Goal: Transaction & Acquisition: Purchase product/service

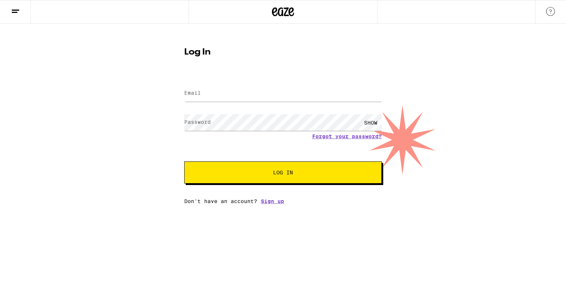
click at [212, 88] on input "Email" at bounding box center [283, 93] width 198 height 17
click at [262, 95] on input "Email" at bounding box center [283, 93] width 198 height 17
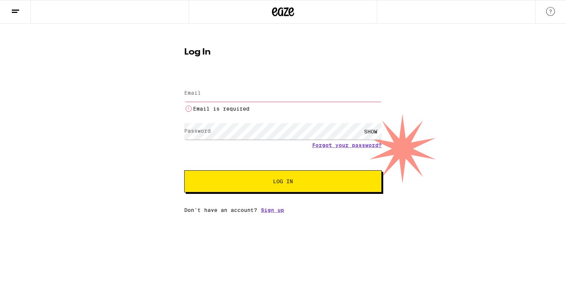
type input "[EMAIL_ADDRESS][DOMAIN_NAME]"
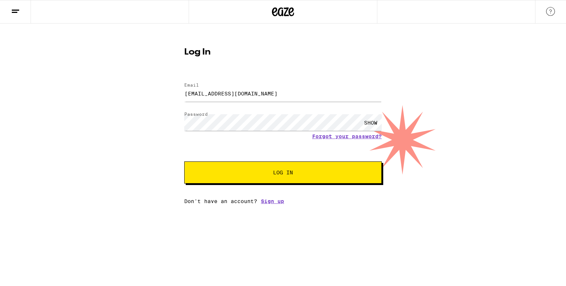
click at [296, 177] on button "Log In" at bounding box center [283, 173] width 198 height 22
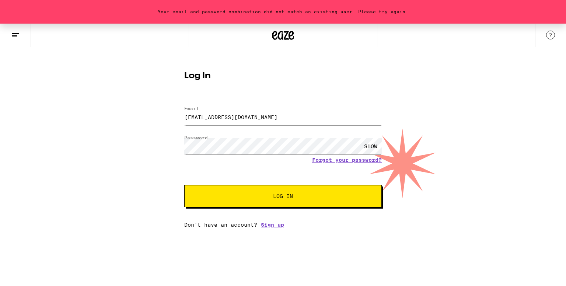
click at [373, 145] on div "SHOW" at bounding box center [371, 146] width 22 height 17
click at [184, 185] on button "Log In" at bounding box center [283, 196] width 198 height 22
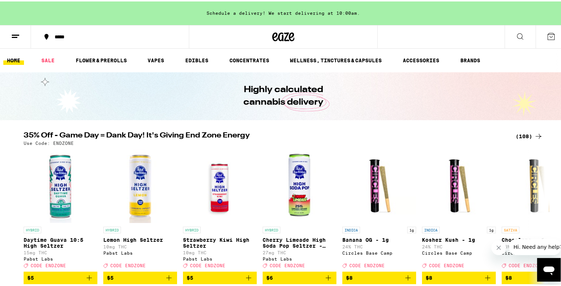
click at [522, 136] on div "(108)" at bounding box center [528, 135] width 27 height 9
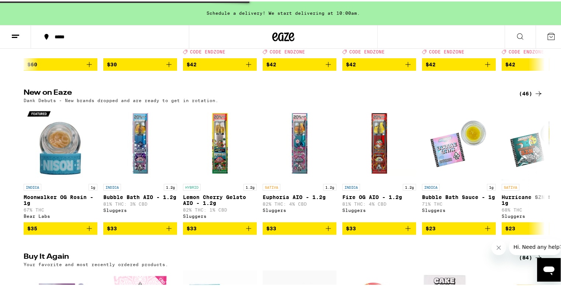
scroll to position [516, 0]
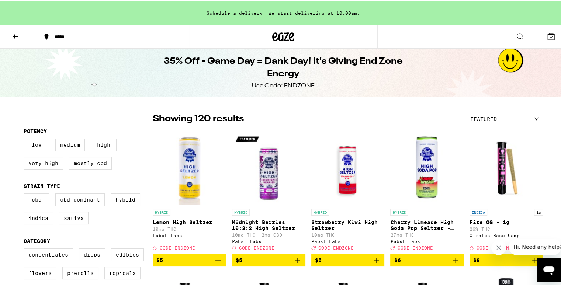
click at [513, 124] on div "Featured" at bounding box center [503, 117] width 77 height 17
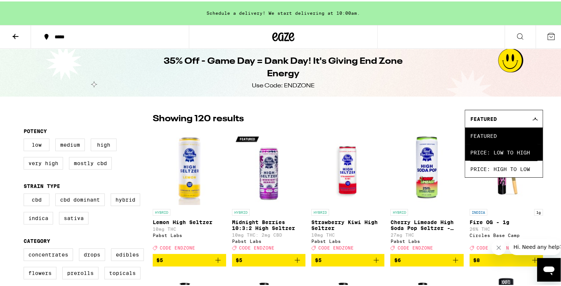
click at [512, 158] on span "Price: Low to High" at bounding box center [503, 151] width 67 height 17
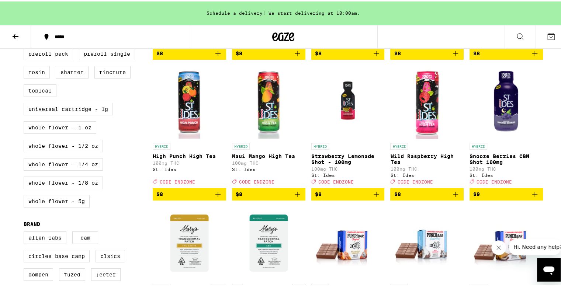
scroll to position [147, 0]
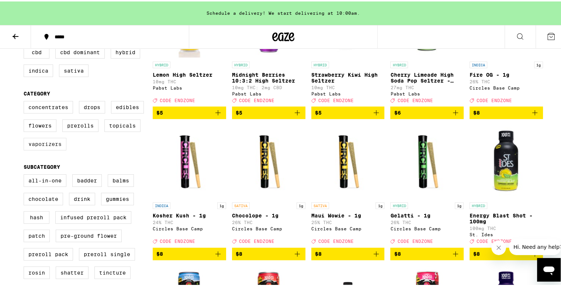
click at [38, 149] on label "Vaporizers" at bounding box center [45, 142] width 43 height 13
click at [25, 101] on input "Vaporizers" at bounding box center [25, 101] width 0 height 0
checkbox input "true"
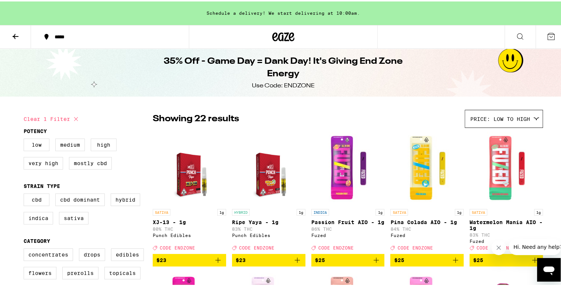
click at [13, 36] on icon at bounding box center [15, 35] width 9 height 9
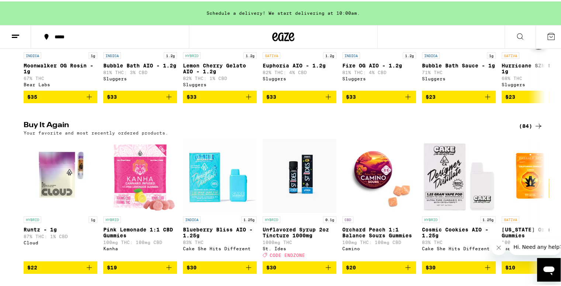
scroll to position [590, 0]
